Goal: Obtain resource: Obtain resource

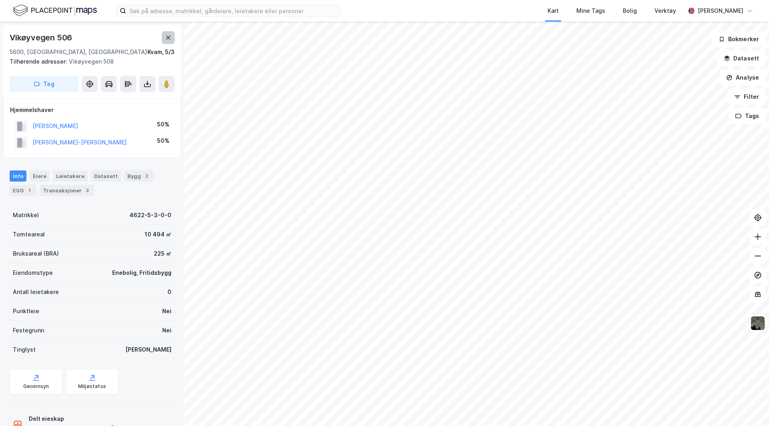
click at [172, 35] on button at bounding box center [168, 37] width 13 height 13
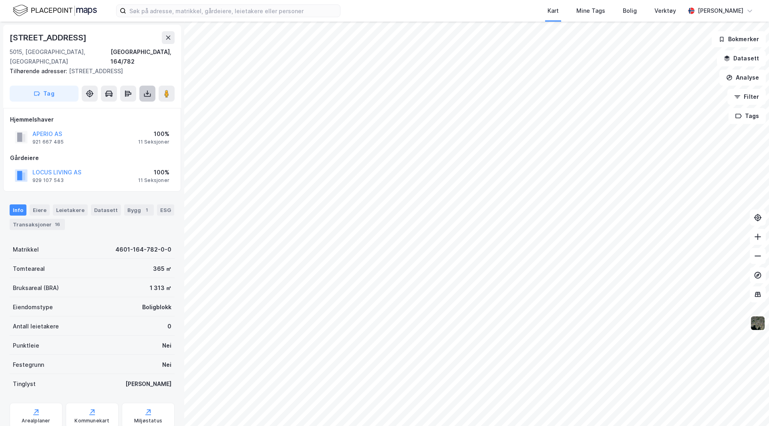
click at [145, 90] on icon at bounding box center [147, 94] width 8 height 8
click at [128, 103] on div "Last ned grunnbok" at bounding box center [112, 109] width 85 height 13
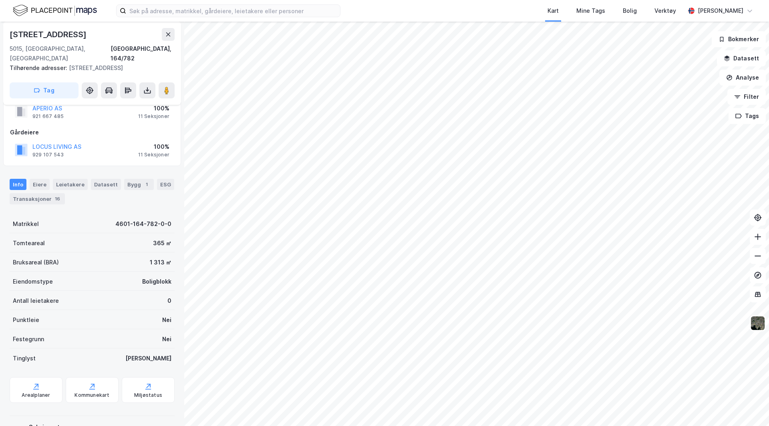
scroll to position [51, 0]
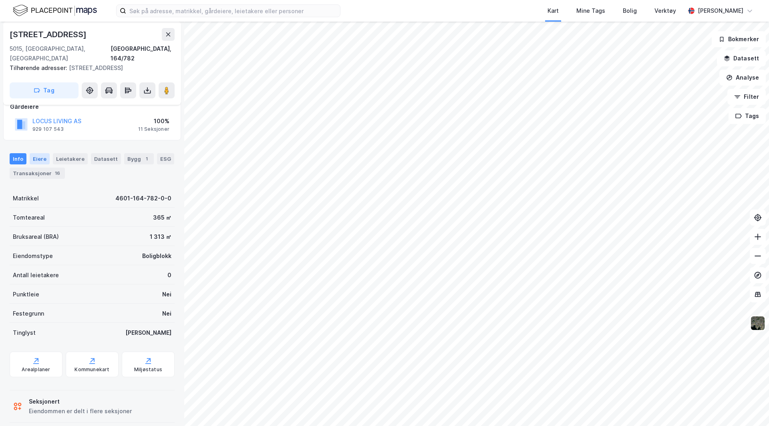
click at [38, 153] on div "Eiere" at bounding box center [40, 158] width 20 height 11
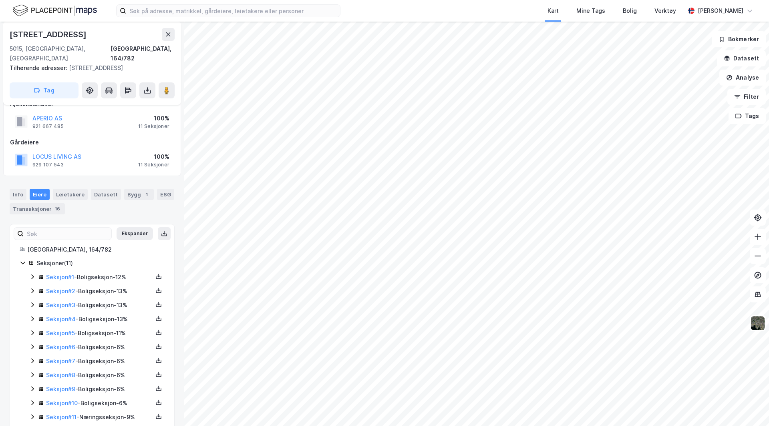
scroll to position [22, 0]
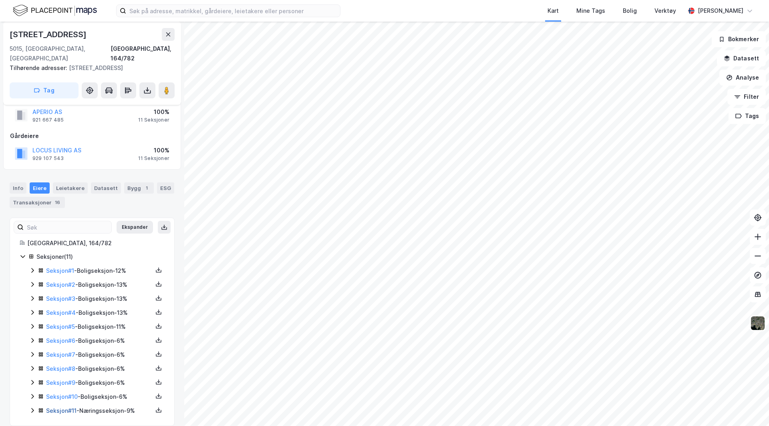
click at [62, 407] on link "Seksjon # 11" at bounding box center [61, 410] width 30 height 7
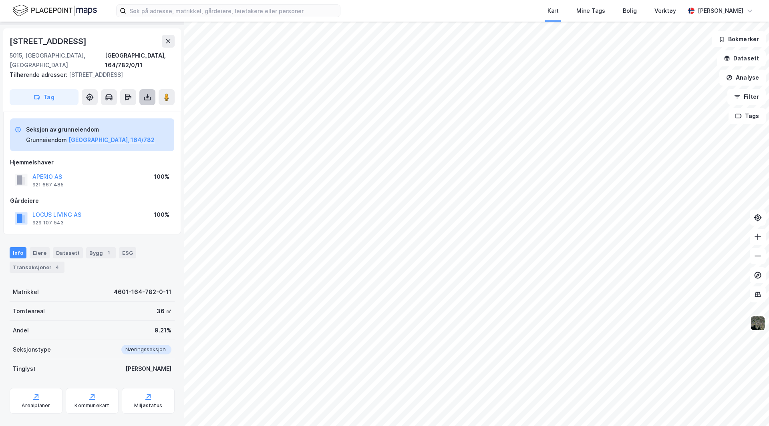
click at [148, 89] on button at bounding box center [147, 97] width 16 height 16
click at [120, 110] on div "Last ned grunnbok" at bounding box center [107, 113] width 46 height 6
drag, startPoint x: 166, startPoint y: 42, endPoint x: 164, endPoint y: 46, distance: 5.0
click at [164, 46] on button at bounding box center [168, 41] width 13 height 13
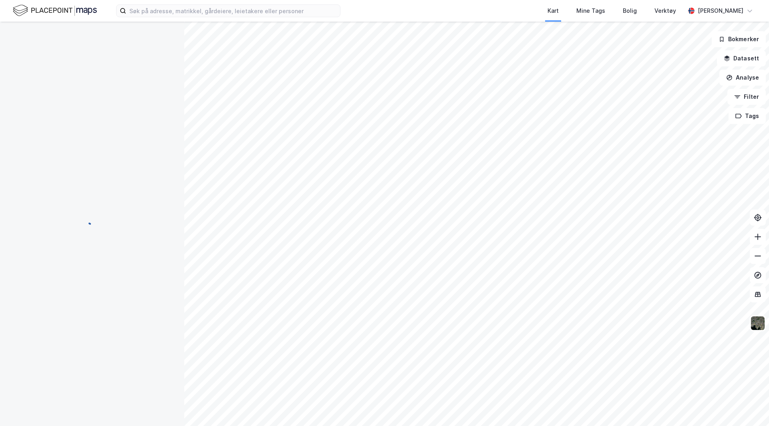
scroll to position [0, 0]
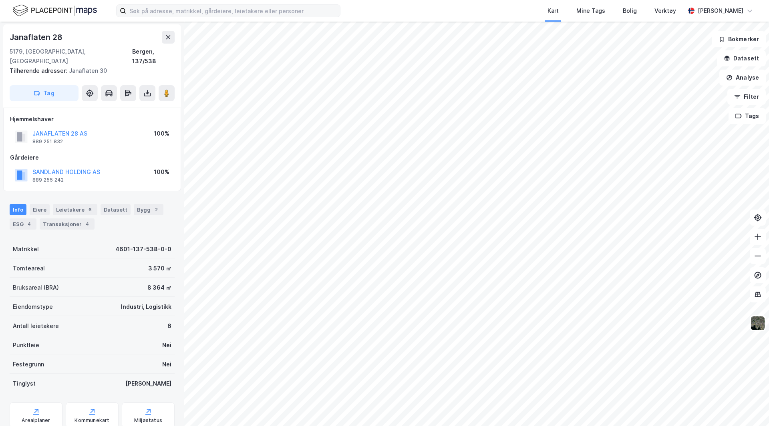
scroll to position [0, 0]
click at [149, 89] on icon at bounding box center [147, 93] width 8 height 8
click at [116, 106] on div "Last ned grunnbok" at bounding box center [107, 109] width 46 height 6
